Goal: Task Accomplishment & Management: Use online tool/utility

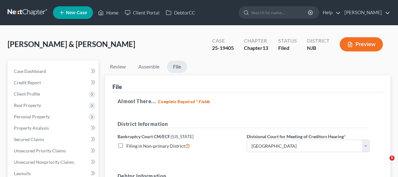
select select "3"
click at [138, 45] on div "[PERSON_NAME] & [PERSON_NAME] Upgraded Case 25-19405 Chapter Chapter 13 Status …" at bounding box center [199, 46] width 383 height 27
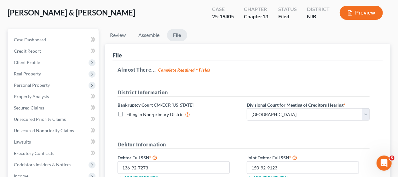
scroll to position [0, 0]
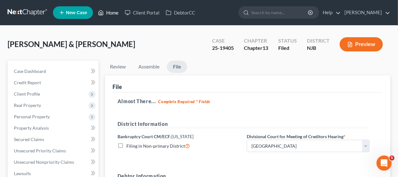
click at [112, 12] on link "Home" at bounding box center [108, 12] width 27 height 11
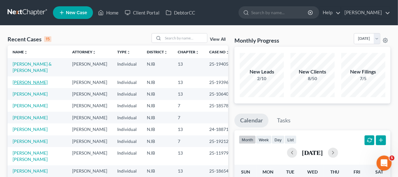
click at [34, 83] on link "[PERSON_NAME]" at bounding box center [30, 81] width 35 height 5
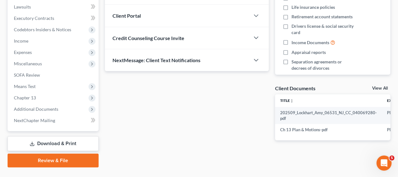
scroll to position [180, 0]
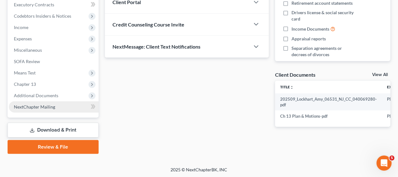
click at [54, 104] on span "NextChapter Mailing" at bounding box center [34, 106] width 41 height 5
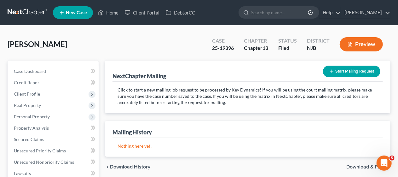
click at [356, 69] on button "Start Mailing Request" at bounding box center [351, 71] width 57 height 12
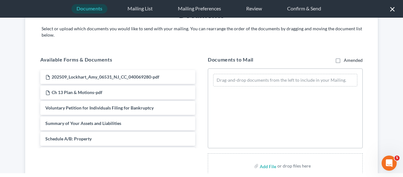
scroll to position [59, 0]
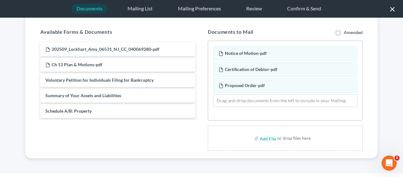
click at [181, 134] on div "Available Forms & Documents 202509_Lockhart_Amy_06531_NJ_CC_040069280-pdf Ch 13…" at bounding box center [118, 86] width 168 height 127
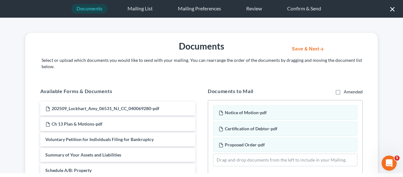
click at [302, 47] on button "Save & Next" at bounding box center [308, 48] width 43 height 5
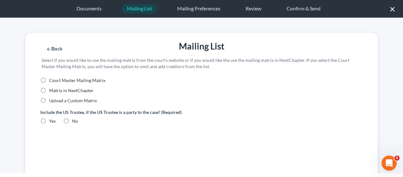
click at [49, 80] on label "Court Master Mailing Matrix" at bounding box center [77, 80] width 56 height 6
click at [52, 80] on input "Court Master Mailing Matrix" at bounding box center [54, 79] width 4 height 4
radio input "true"
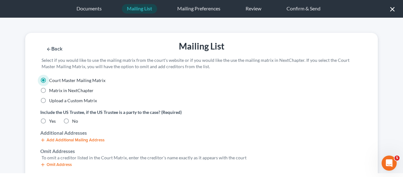
click at [72, 121] on label "No" at bounding box center [75, 121] width 6 height 6
click at [75, 121] on input "No" at bounding box center [77, 120] width 4 height 4
radio input "true"
click at [303, 47] on button "Save & Next" at bounding box center [308, 48] width 43 height 5
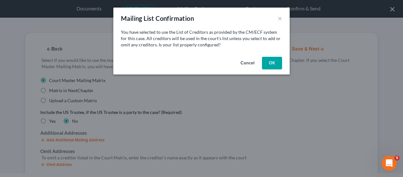
click at [269, 62] on button "OK" at bounding box center [272, 63] width 20 height 13
select select "33"
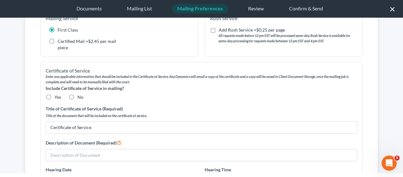
scroll to position [94, 0]
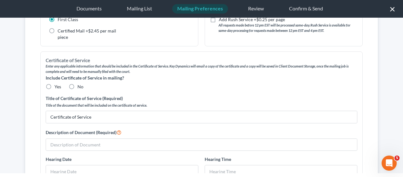
click at [77, 85] on label "No" at bounding box center [80, 86] width 6 height 6
click at [80, 85] on input "No" at bounding box center [82, 85] width 4 height 4
radio input "true"
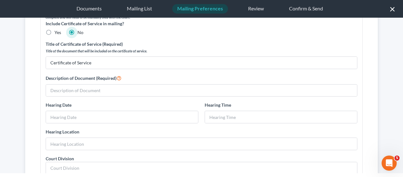
scroll to position [157, 0]
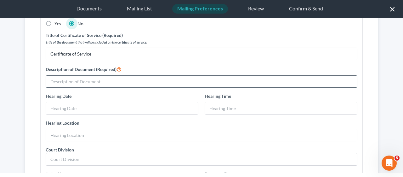
click at [77, 81] on input "text" at bounding box center [201, 82] width 311 height 12
type input "Motion to Extend Automatic Stay"
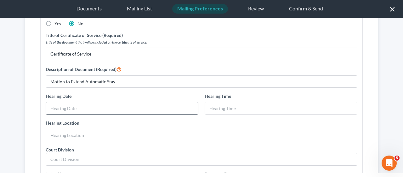
click at [65, 105] on input "text" at bounding box center [122, 108] width 152 height 12
type input "[DATE]"
click at [207, 108] on input "text" at bounding box center [281, 108] width 152 height 12
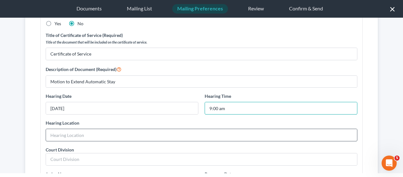
type input "9:00 am"
click at [65, 133] on input "text" at bounding box center [201, 135] width 311 height 12
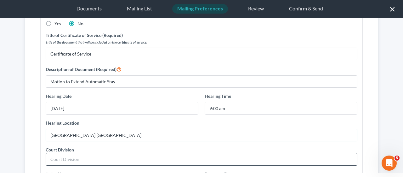
type input "[GEOGRAPHIC_DATA] [GEOGRAPHIC_DATA]"
click at [55, 153] on input "text" at bounding box center [201, 159] width 311 height 12
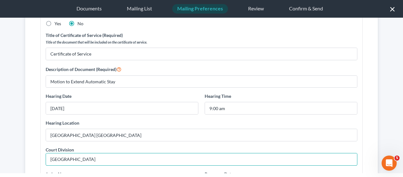
type input "[GEOGRAPHIC_DATA]"
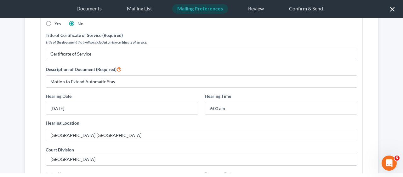
click at [36, 151] on div "Print Type Double-Sided Single-Sided Mailing Service First Class Certified Mail…" at bounding box center [201, 139] width 353 height 452
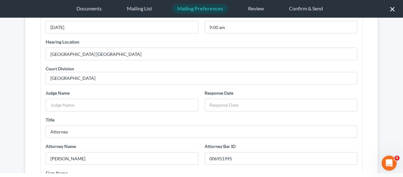
scroll to position [252, 0]
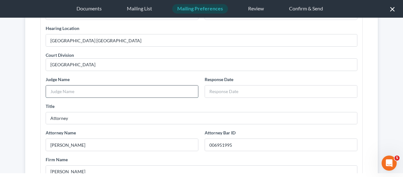
click at [49, 88] on input "text" at bounding box center [122, 91] width 152 height 12
type input "[PERSON_NAME]"
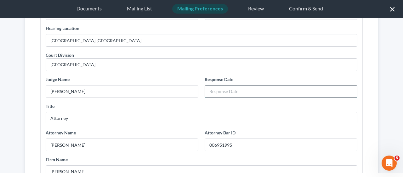
click at [205, 88] on input "text" at bounding box center [281, 91] width 152 height 12
type input "[DATE]"
click at [33, 104] on div "Print Type Double-Sided Single-Sided Mailing Service First Class Certified Mail…" at bounding box center [201, 45] width 353 height 452
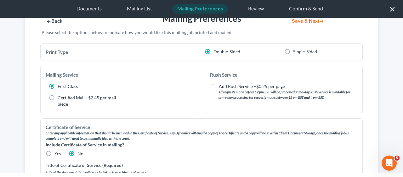
scroll to position [0, 0]
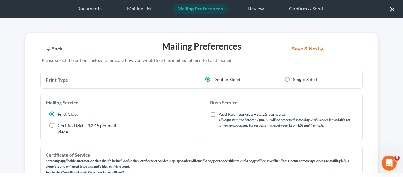
click at [305, 48] on button "Save & Next" at bounding box center [308, 48] width 43 height 5
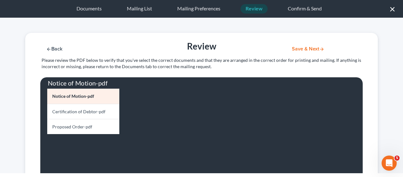
click at [302, 49] on button "Save & Next" at bounding box center [308, 48] width 43 height 5
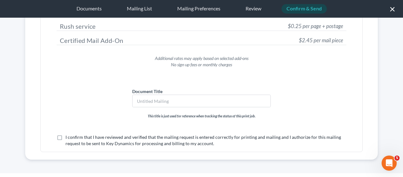
scroll to position [102, 0]
click at [139, 97] on input "text" at bounding box center [202, 100] width 138 height 12
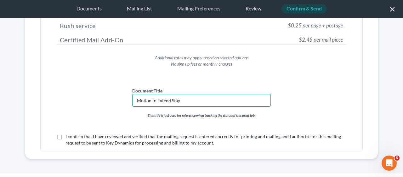
type input "Motion to Extend Stay"
click at [103, 103] on div "Document Title Motion to Extend Stay This title is just used for reference when…" at bounding box center [202, 95] width 290 height 46
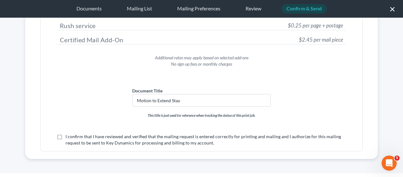
click at [65, 135] on label "I confirm that I have reviewed and verified that the mailing request is entered…" at bounding box center [205, 139] width 281 height 13
click at [68, 135] on input "I confirm that I have reviewed and verified that the mailing request is entered…" at bounding box center [70, 135] width 4 height 4
checkbox input "true"
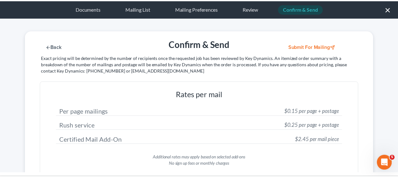
scroll to position [0, 0]
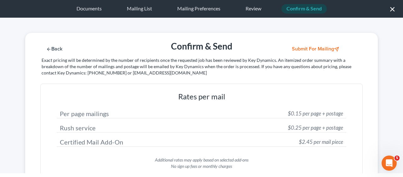
click at [309, 48] on button "Submit for Mailing" at bounding box center [316, 48] width 59 height 5
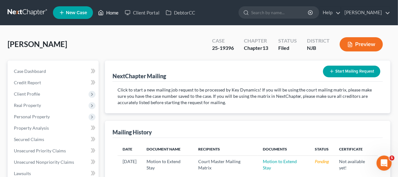
click at [114, 13] on link "Home" at bounding box center [108, 12] width 27 height 11
